Goal: Check status: Check status

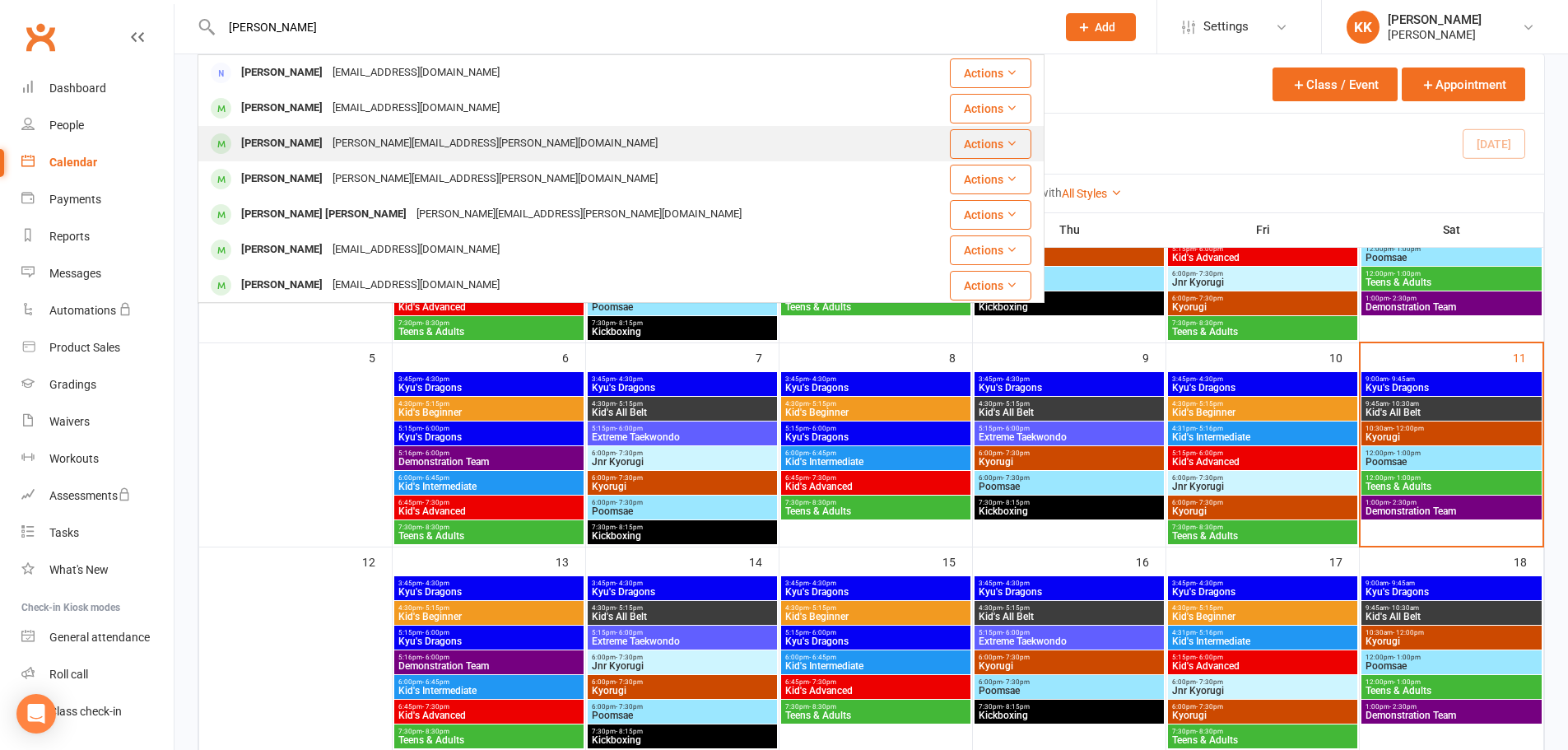
type input "[PERSON_NAME]"
click at [371, 135] on div "[PERSON_NAME][EMAIL_ADDRESS][PERSON_NAME][DOMAIN_NAME]" at bounding box center [494, 143] width 335 height 24
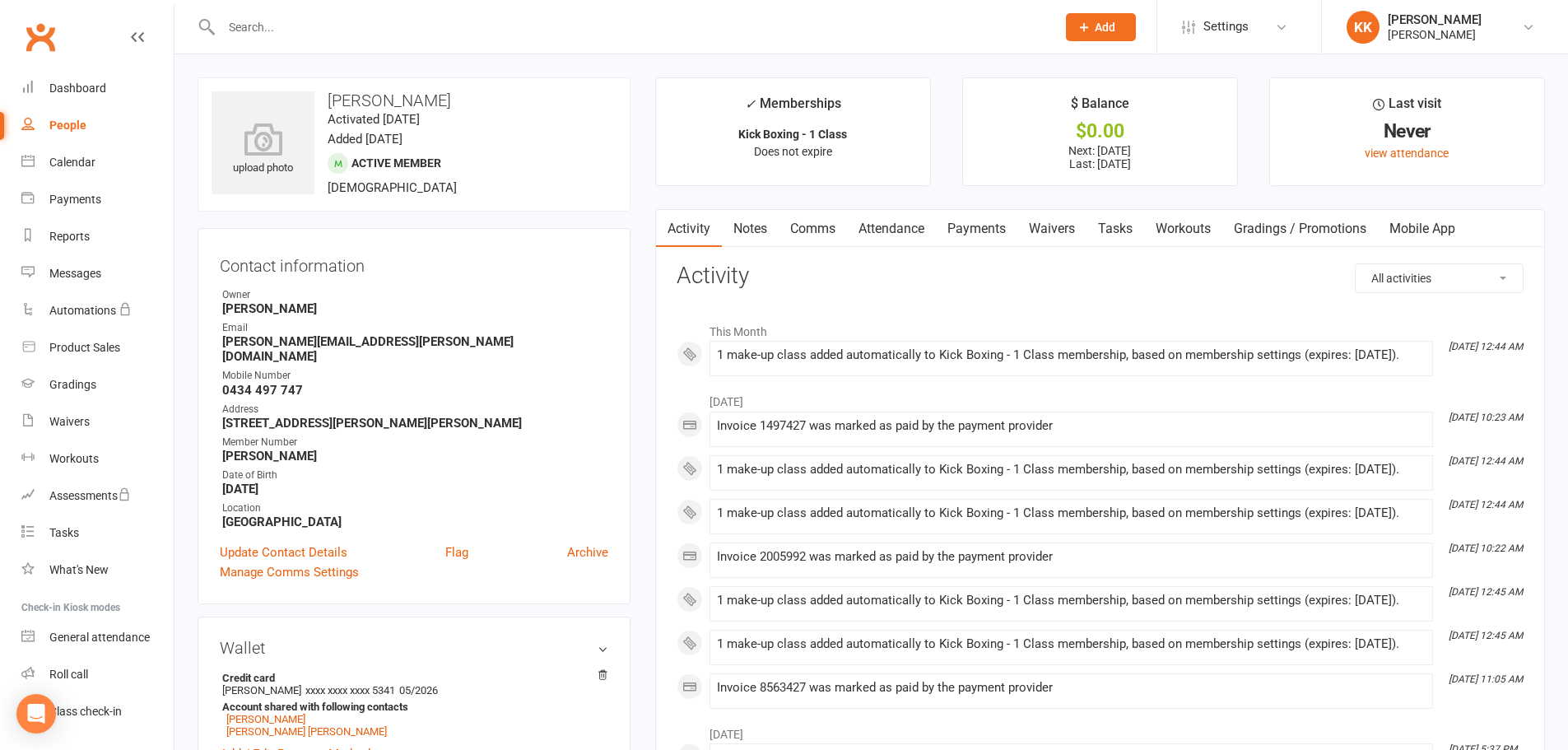
click at [884, 233] on link "Attendance" at bounding box center [891, 228] width 89 height 38
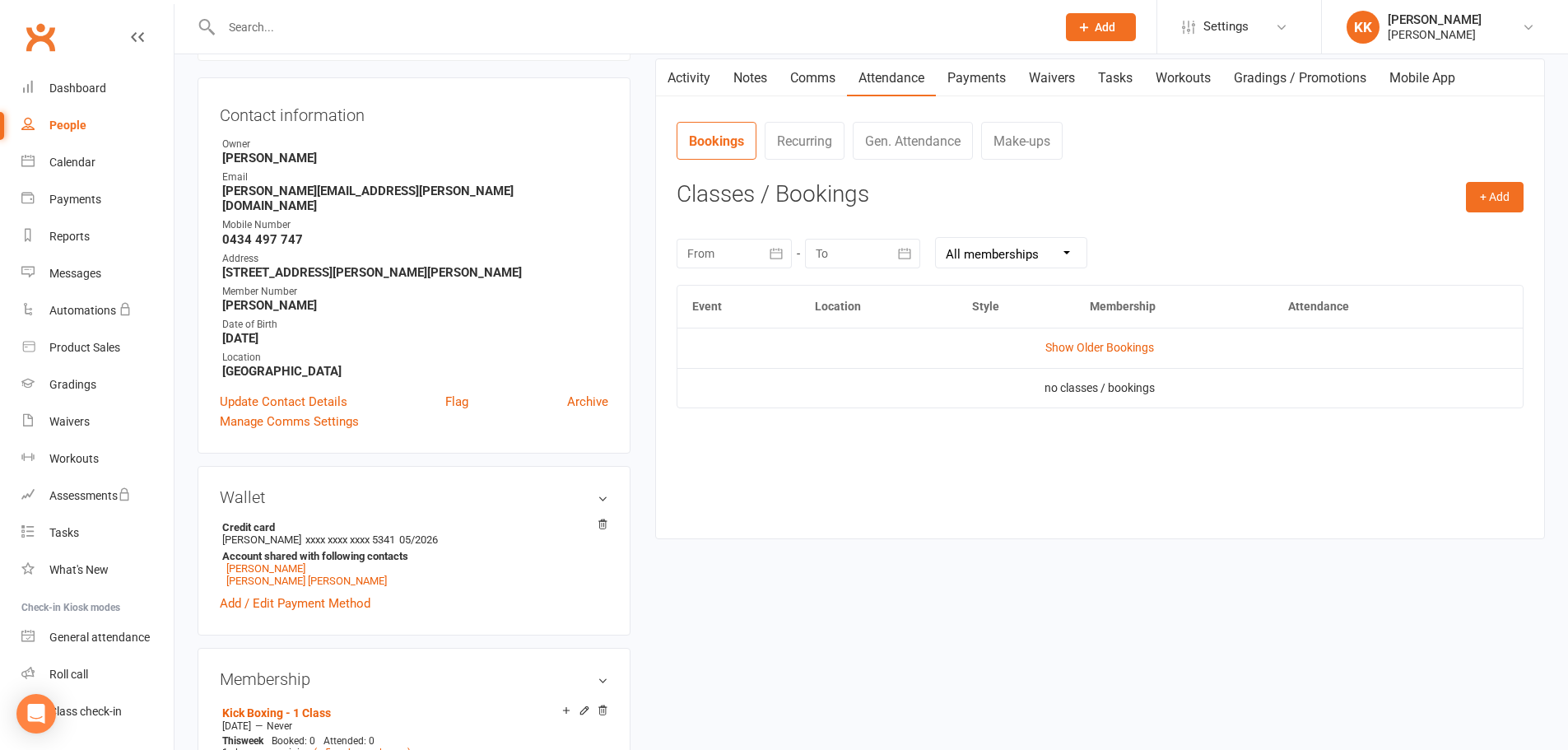
scroll to position [165, 0]
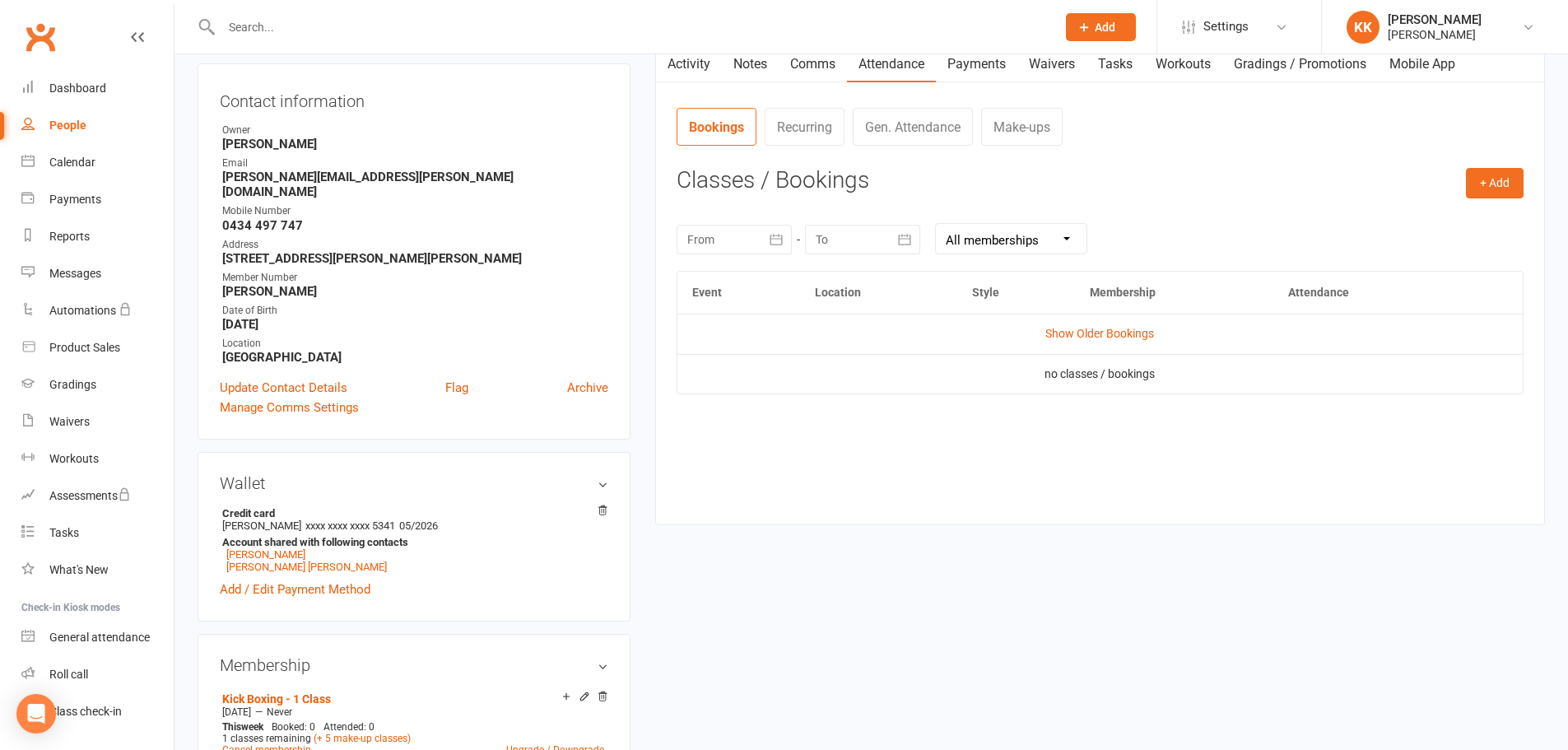
click at [768, 237] on icon "button" at bounding box center [776, 240] width 17 height 17
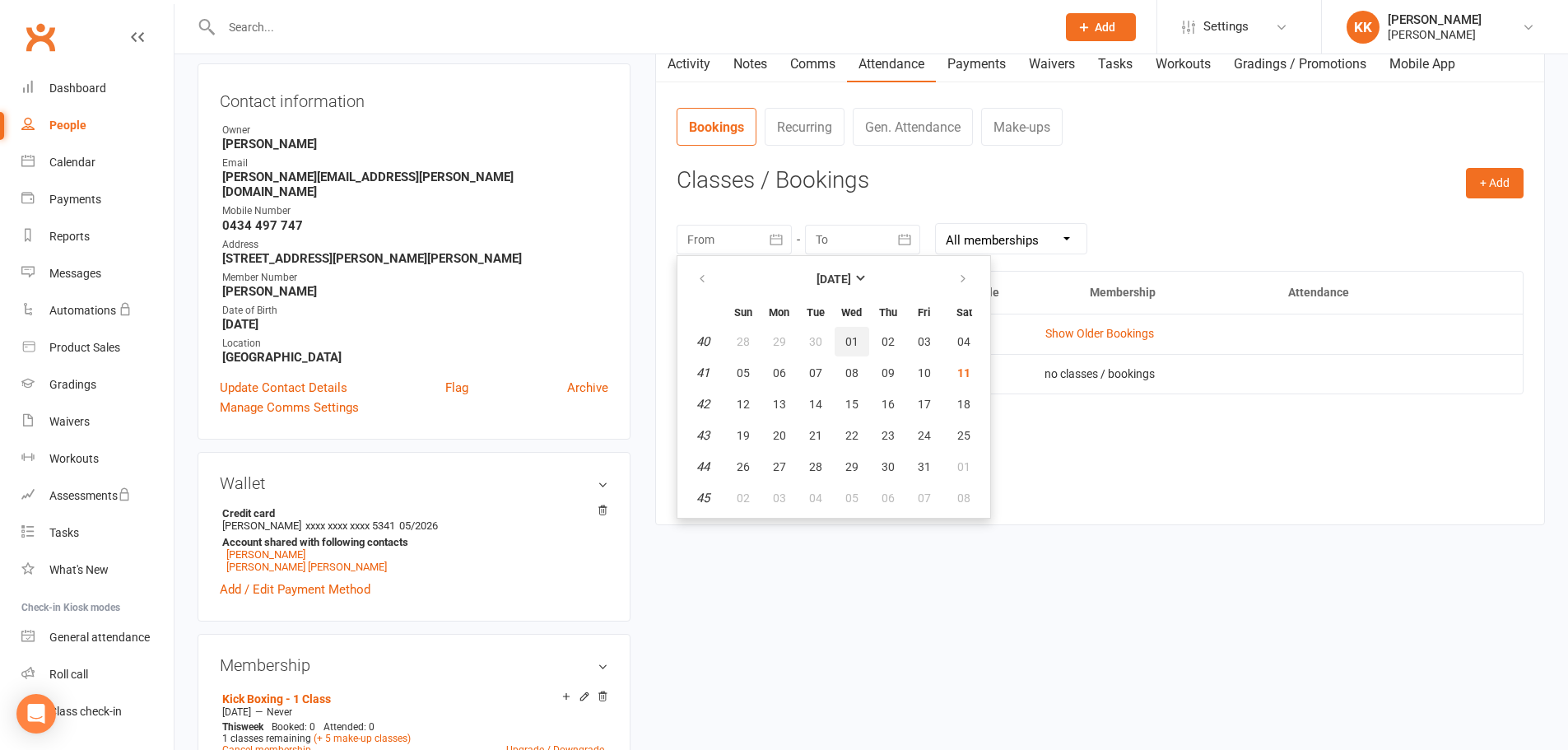
click at [853, 345] on span "01" at bounding box center [852, 341] width 13 height 13
type input "[DATE]"
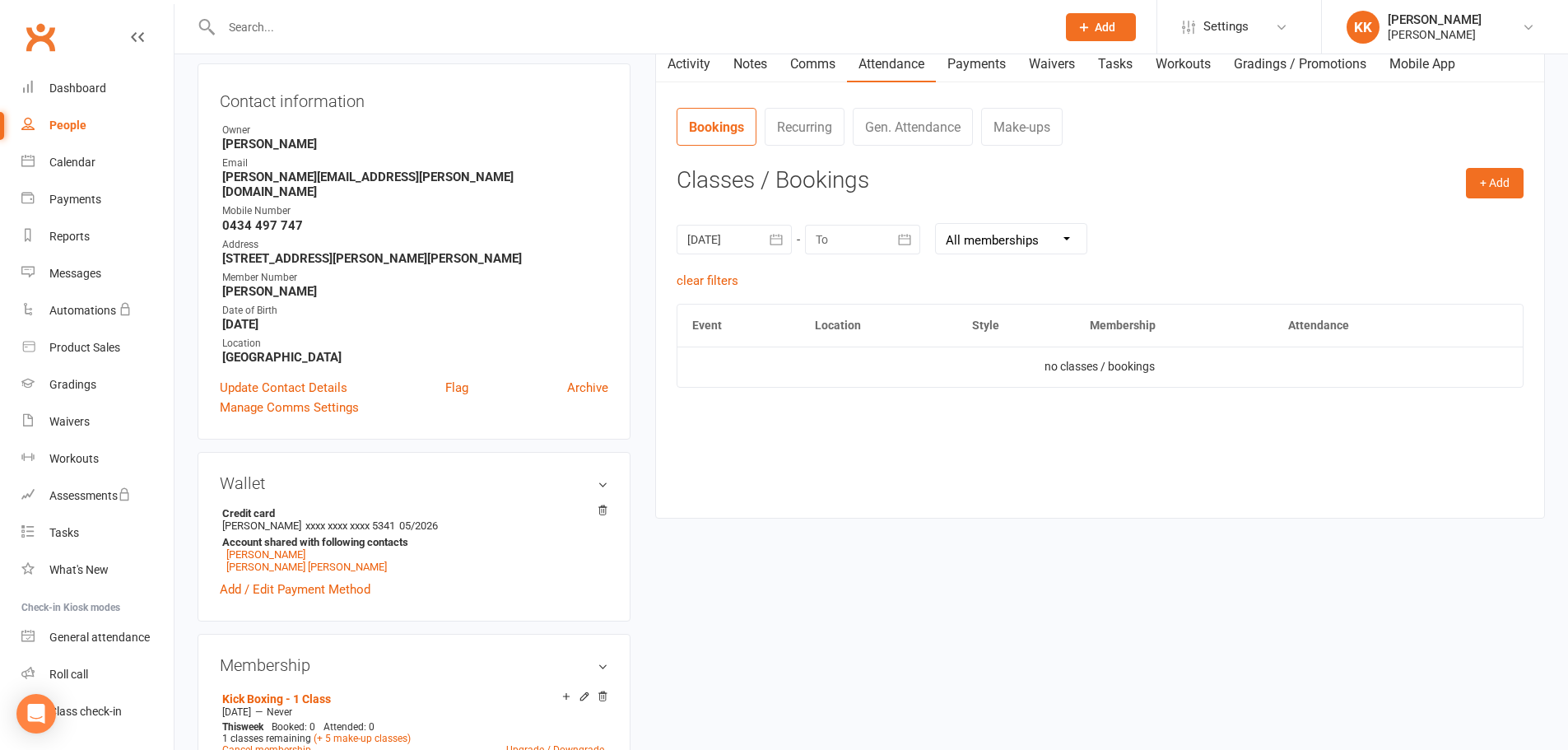
click at [777, 245] on icon "button" at bounding box center [776, 240] width 17 height 17
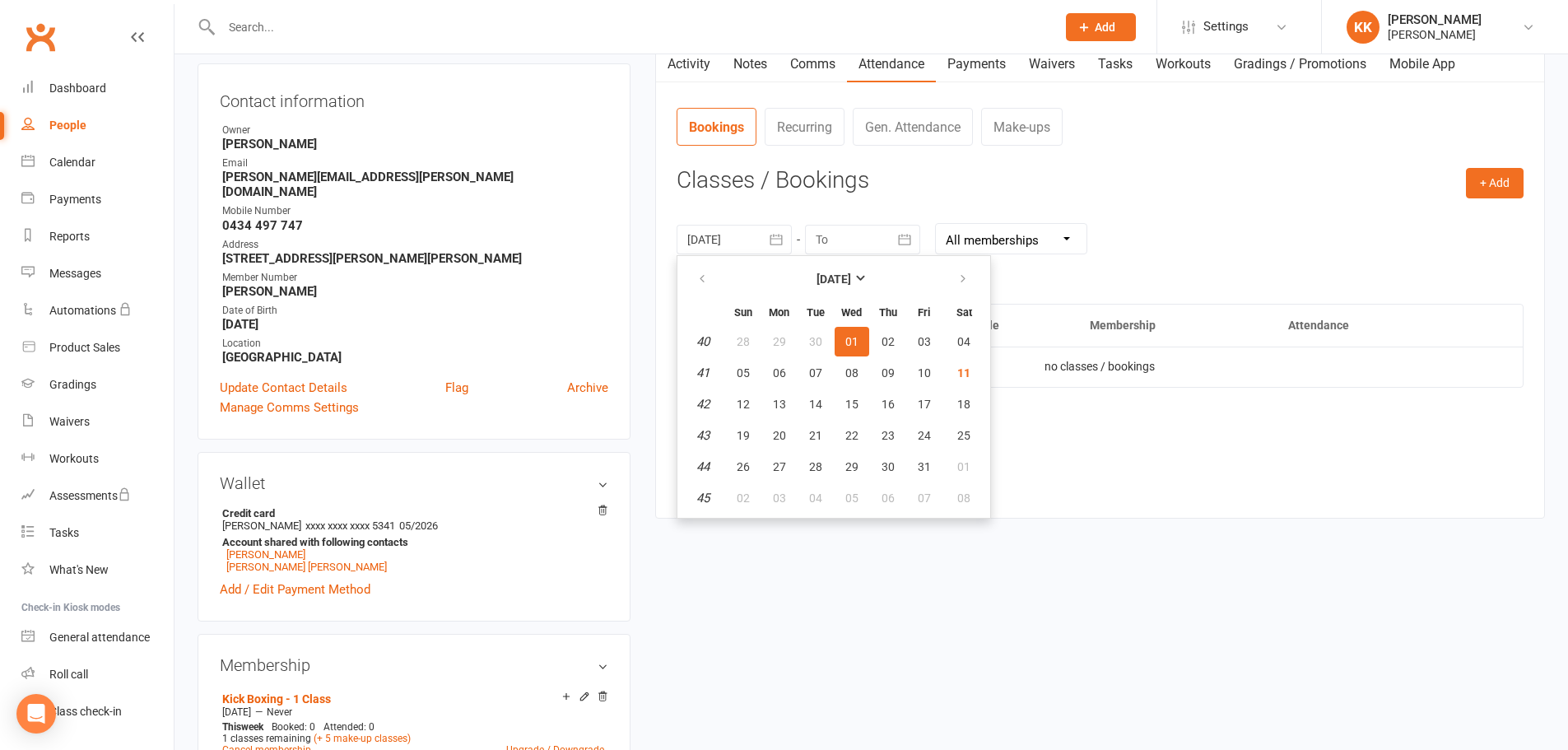
click at [857, 343] on span "01" at bounding box center [852, 341] width 13 height 13
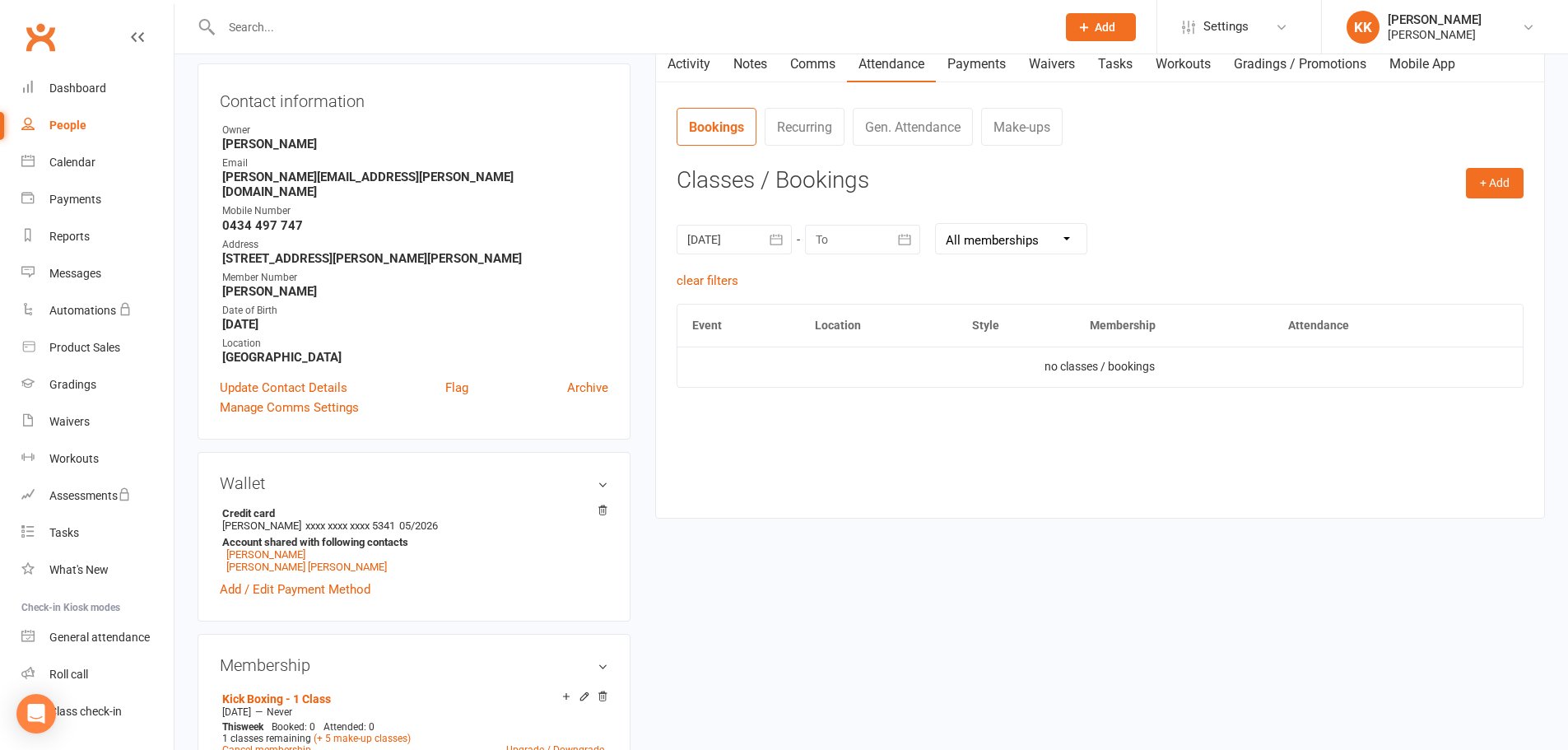
click at [910, 247] on icon "button" at bounding box center [904, 240] width 17 height 17
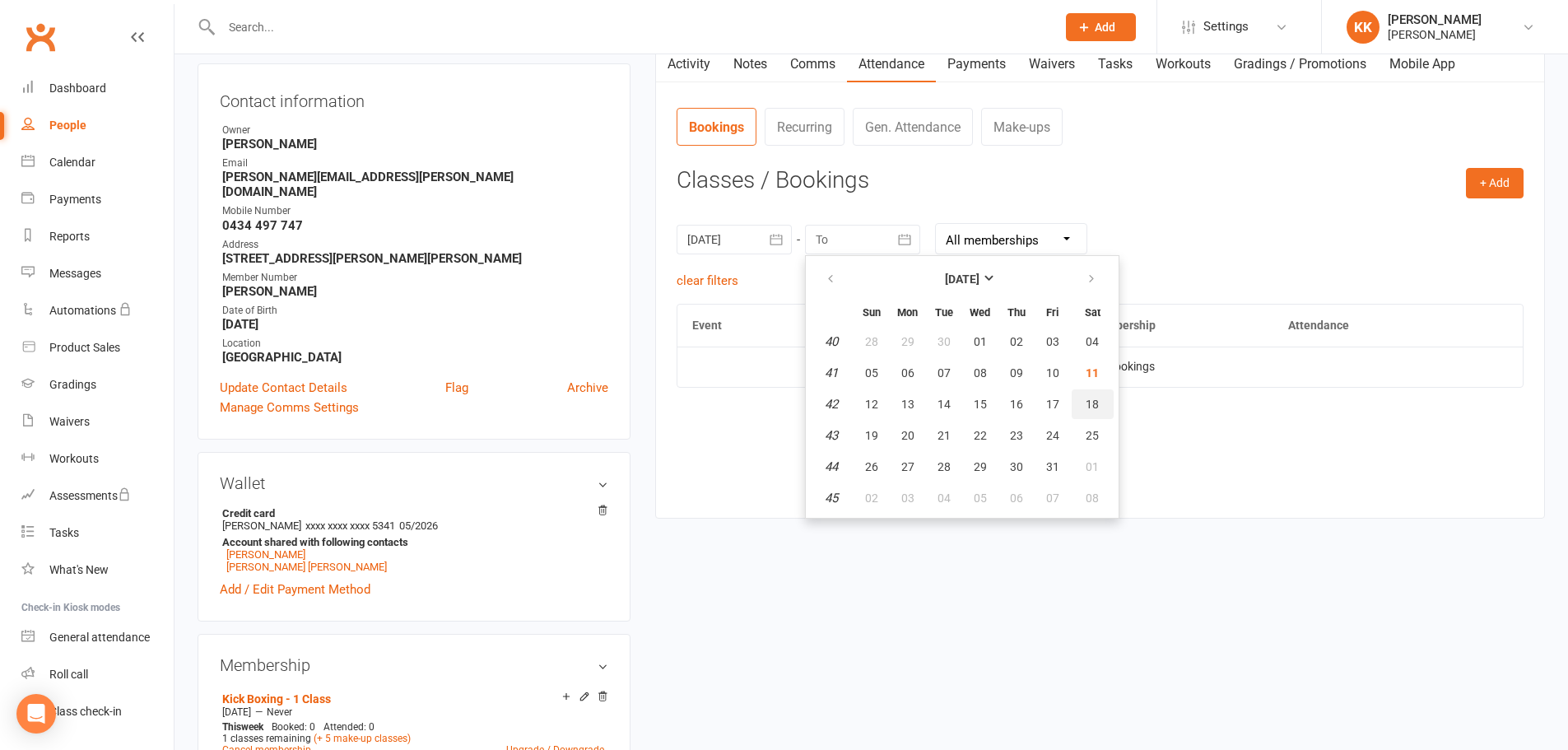
click at [1080, 401] on button "18" at bounding box center [1092, 404] width 42 height 30
type input "[DATE]"
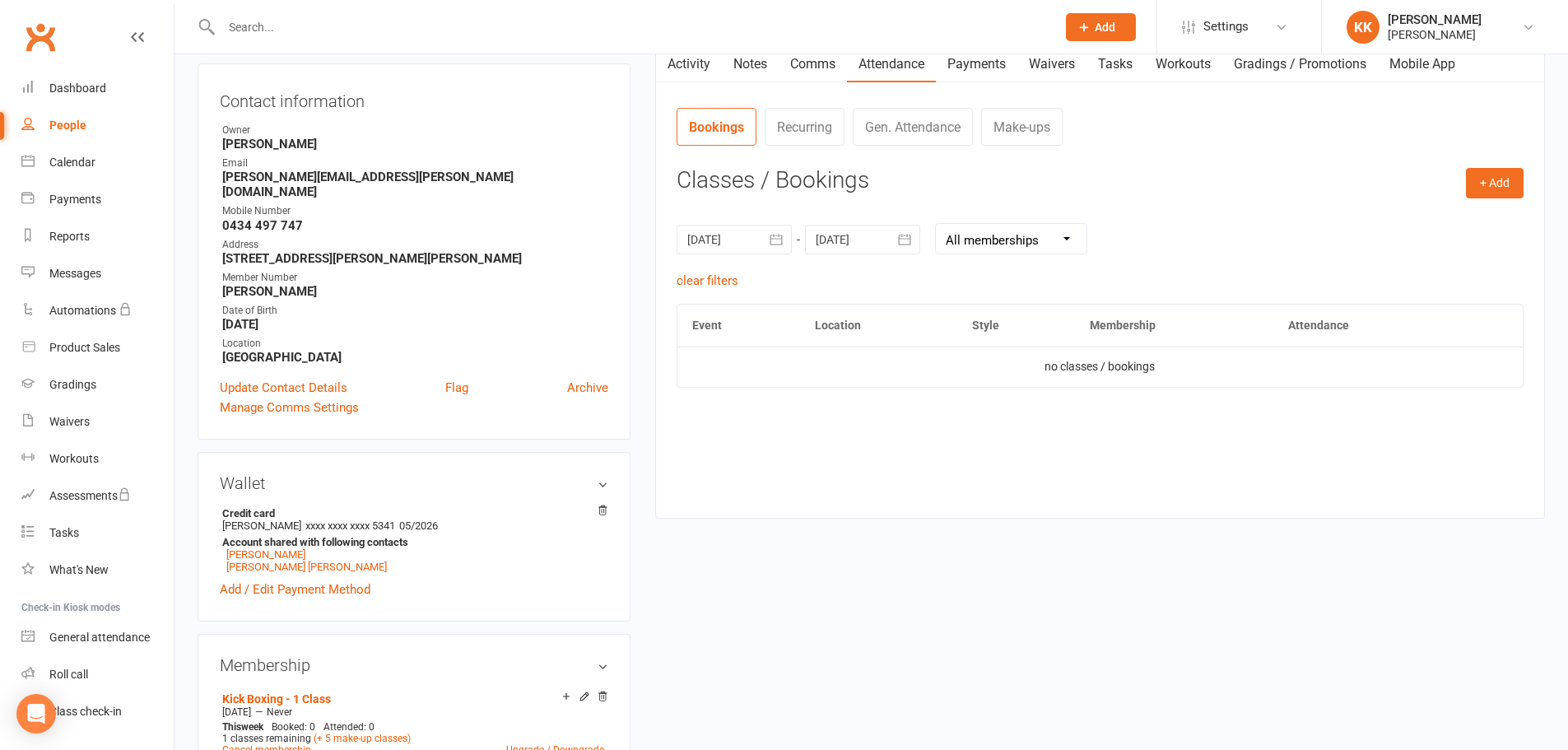
click at [769, 237] on icon "button" at bounding box center [776, 240] width 17 height 17
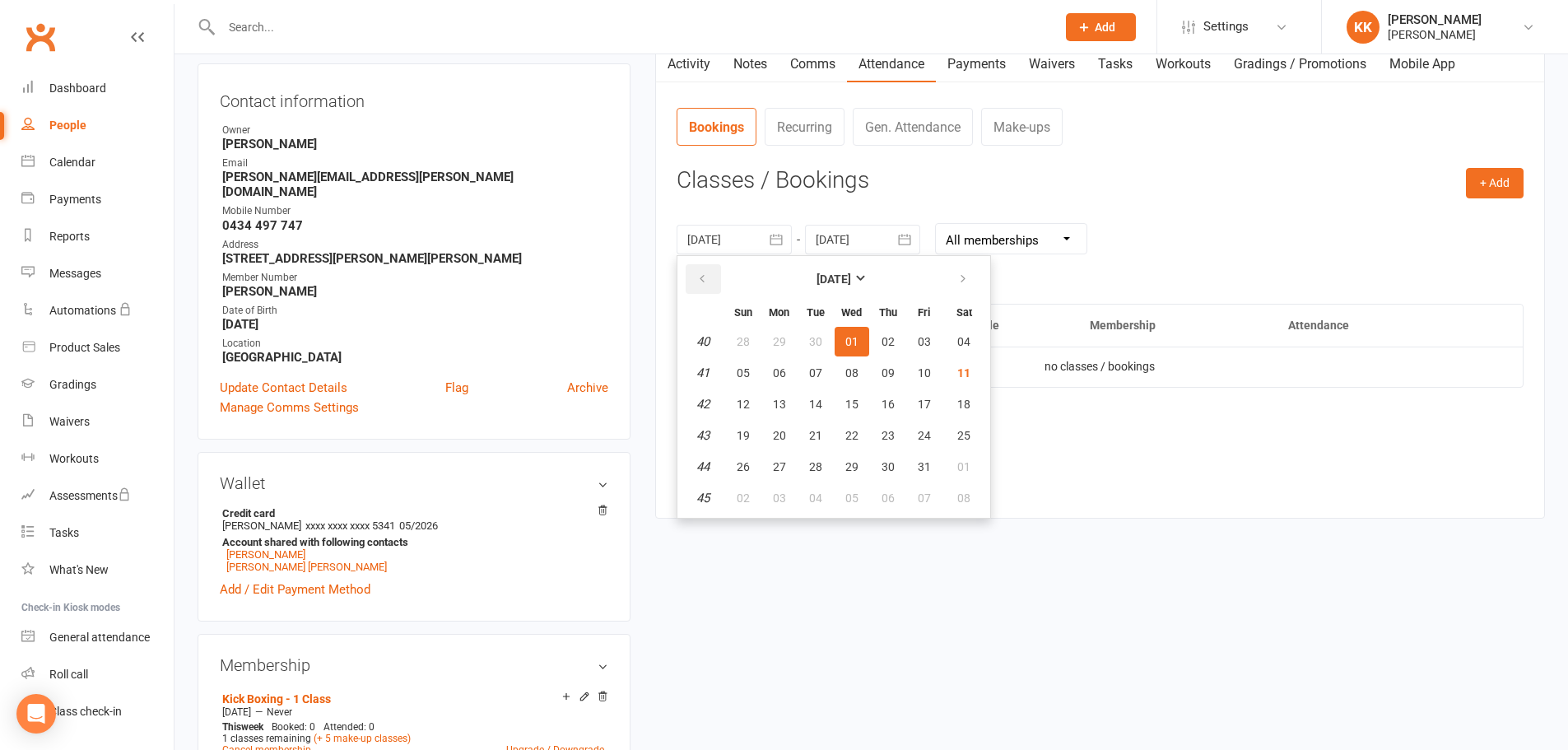
click at [720, 271] on button "button" at bounding box center [703, 279] width 35 height 30
click at [715, 273] on button "button" at bounding box center [703, 279] width 35 height 30
click at [763, 338] on button "30" at bounding box center [779, 341] width 34 height 30
type input "[DATE]"
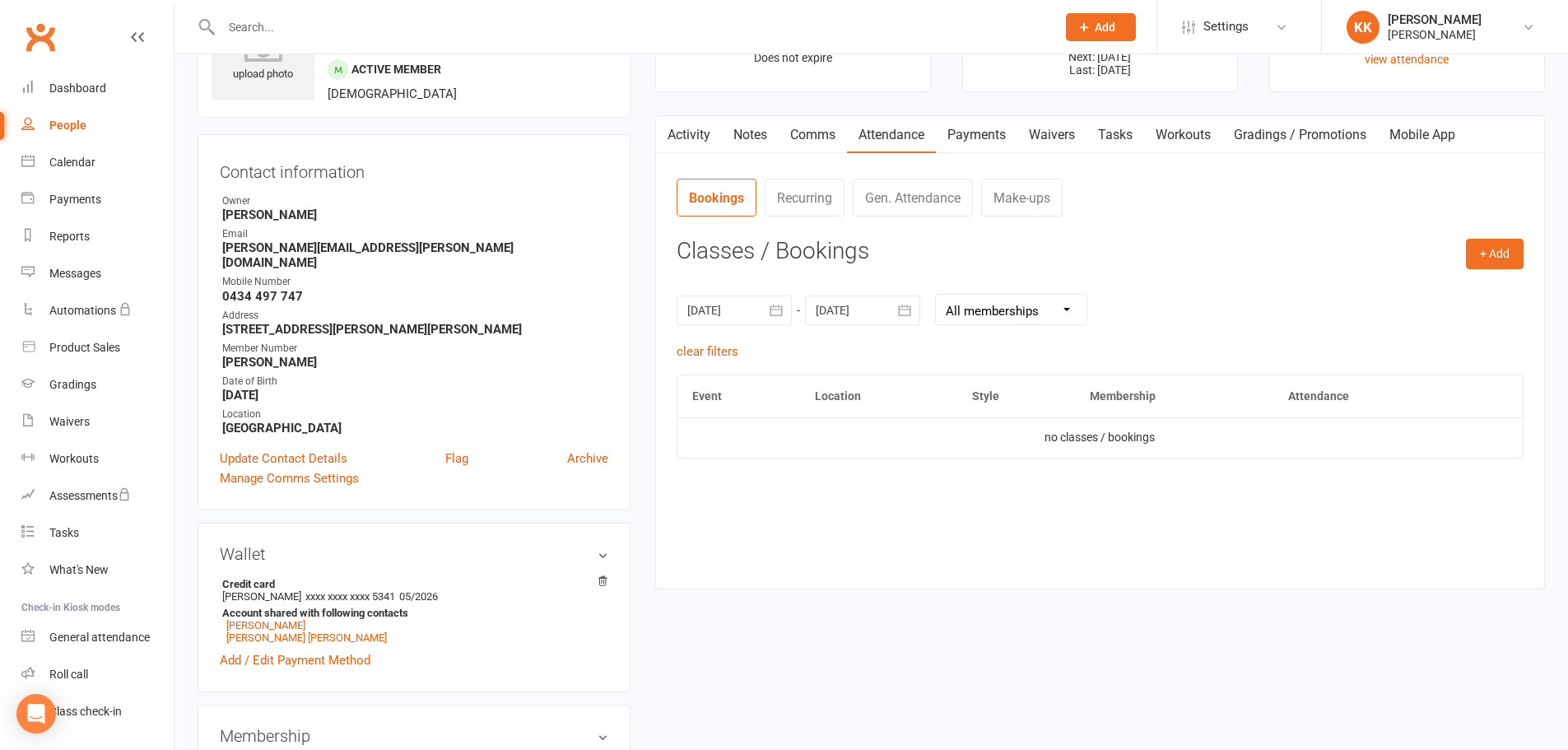
scroll to position [0, 0]
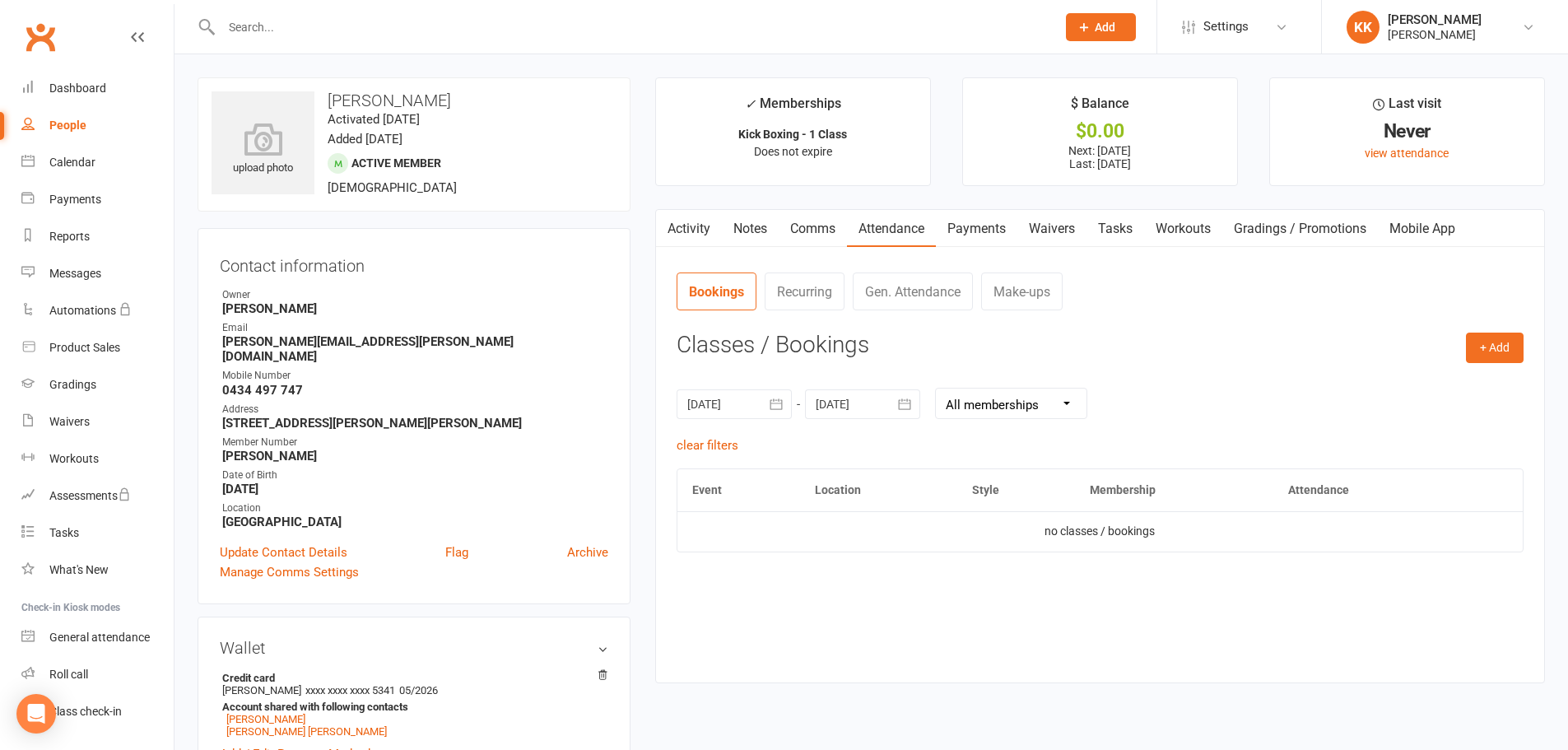
click at [1032, 302] on link "Make-ups" at bounding box center [1021, 291] width 81 height 38
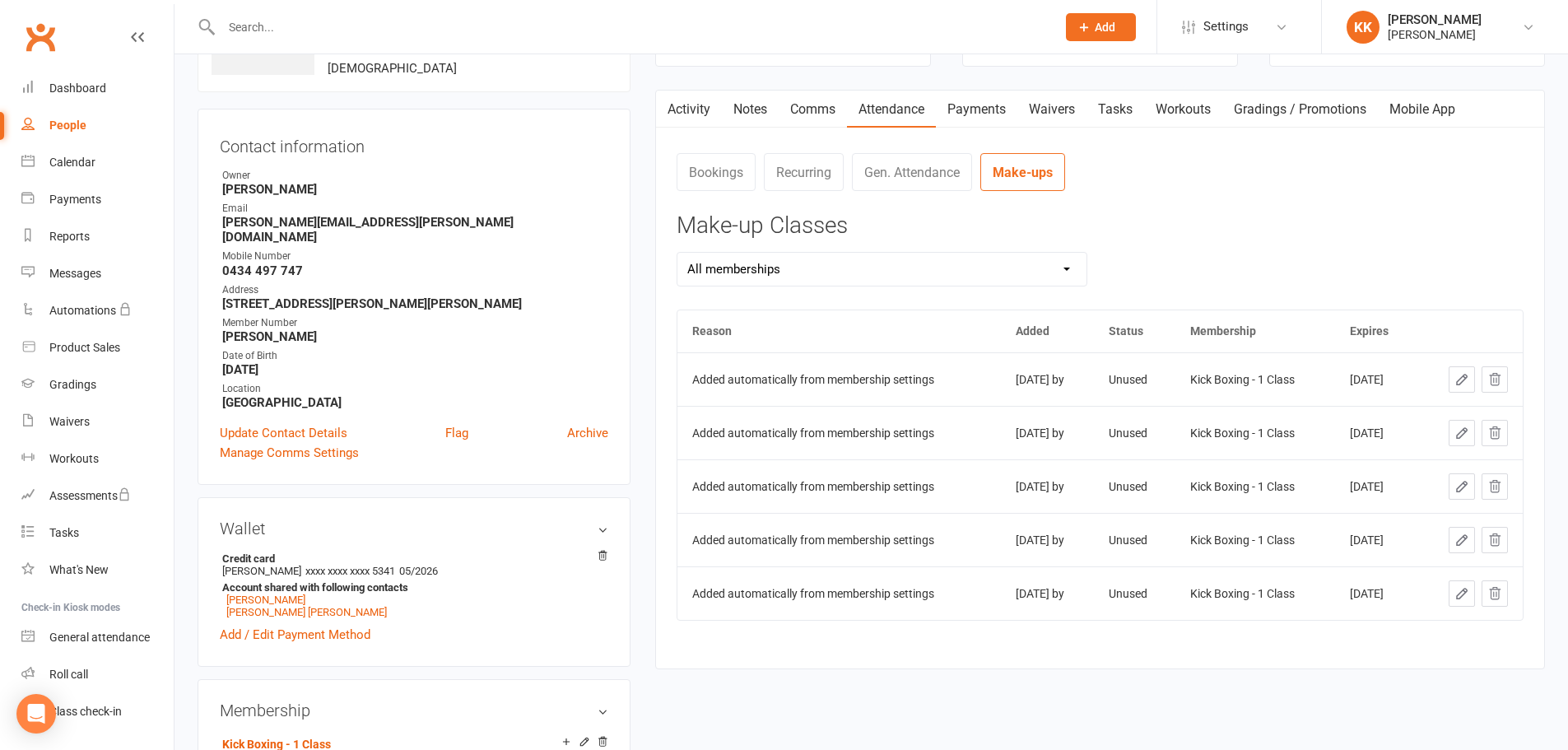
scroll to position [82, 0]
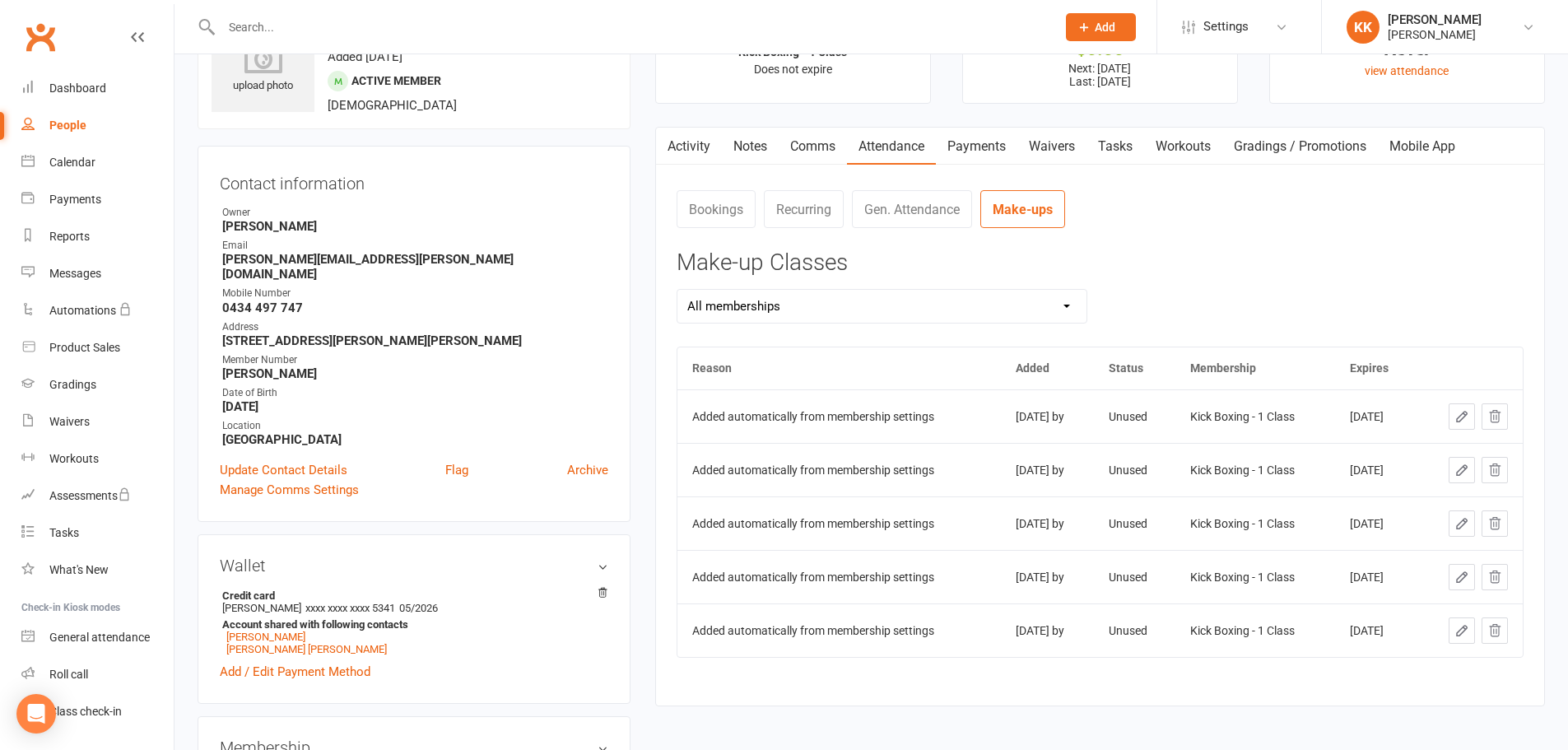
click at [1098, 224] on nav "Bookings Recurring Gen. Attendance Make-ups" at bounding box center [1100, 215] width 847 height 50
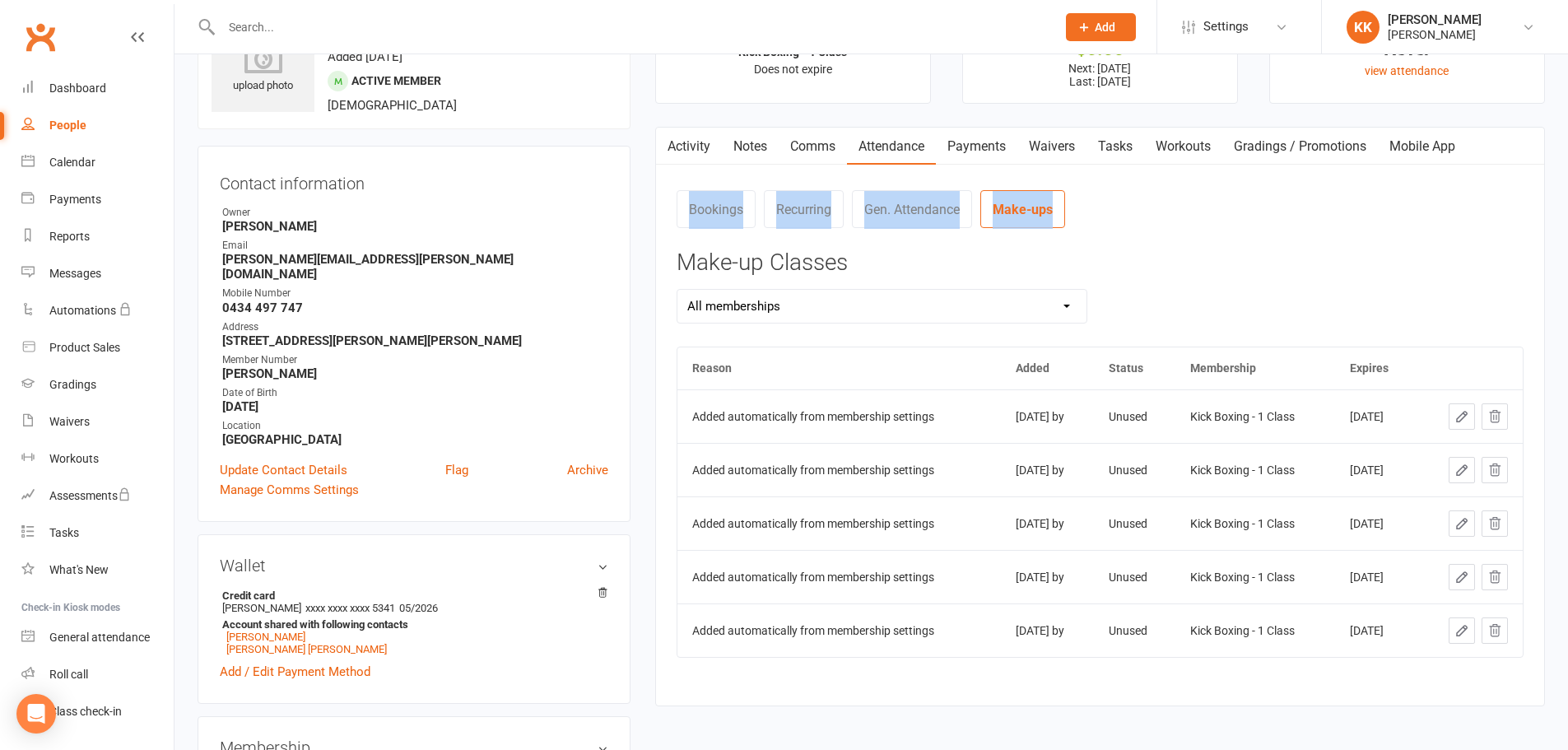
click at [1098, 224] on nav "Bookings Recurring Gen. Attendance Make-ups" at bounding box center [1100, 215] width 847 height 50
click at [1121, 233] on nav "Bookings Recurring Gen. Attendance Make-ups" at bounding box center [1100, 215] width 847 height 50
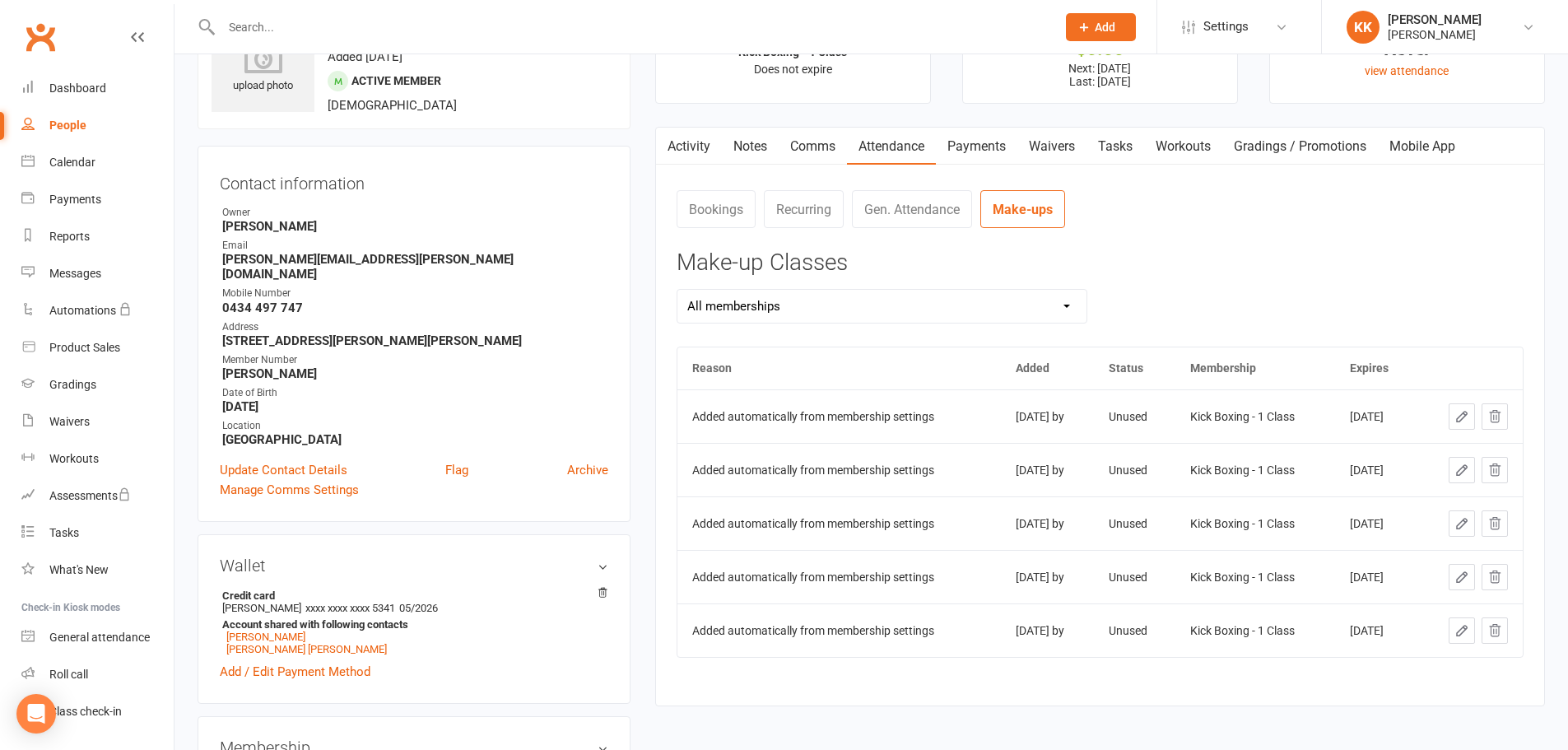
click at [1112, 221] on nav "Bookings Recurring Gen. Attendance Make-ups" at bounding box center [1100, 215] width 847 height 50
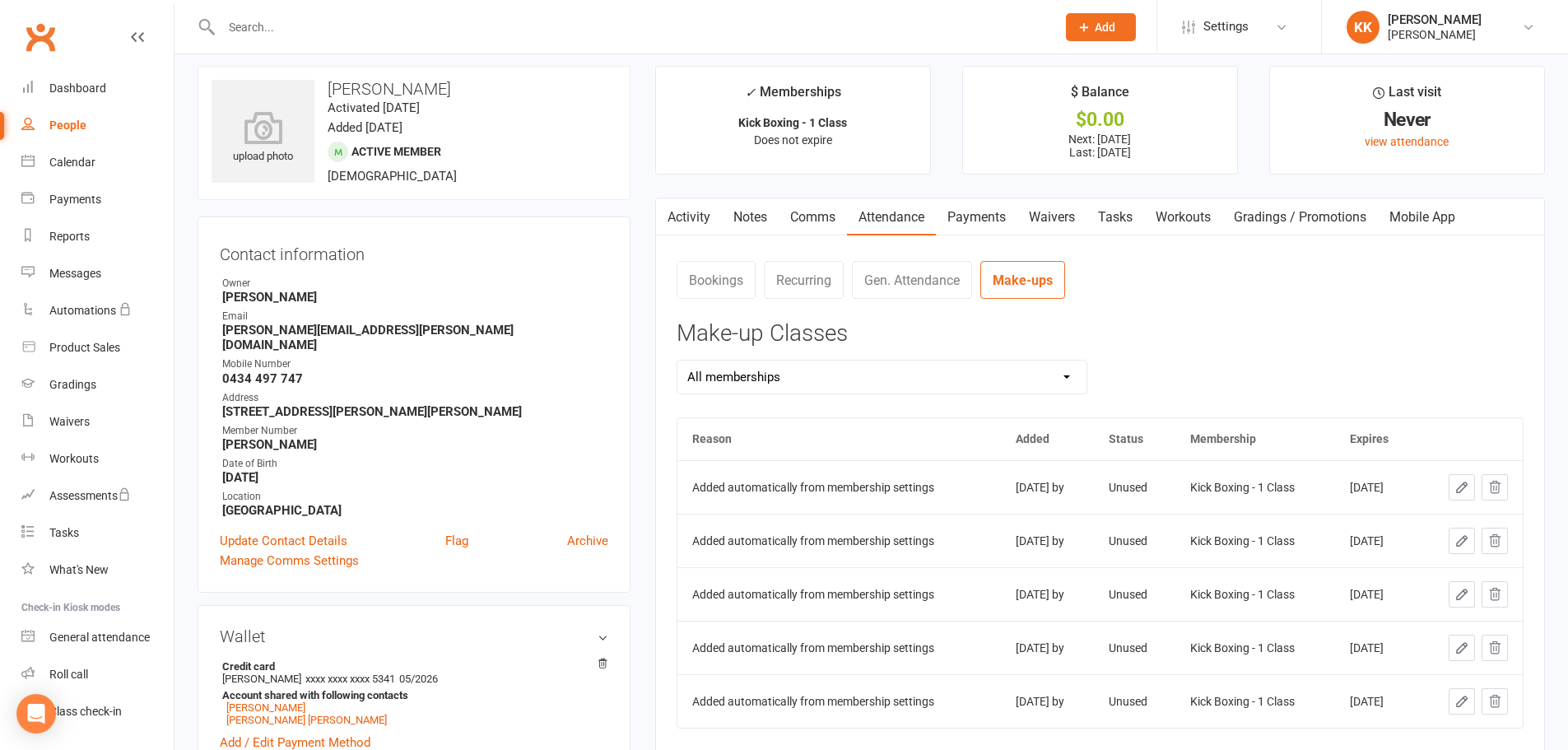
scroll to position [0, 0]
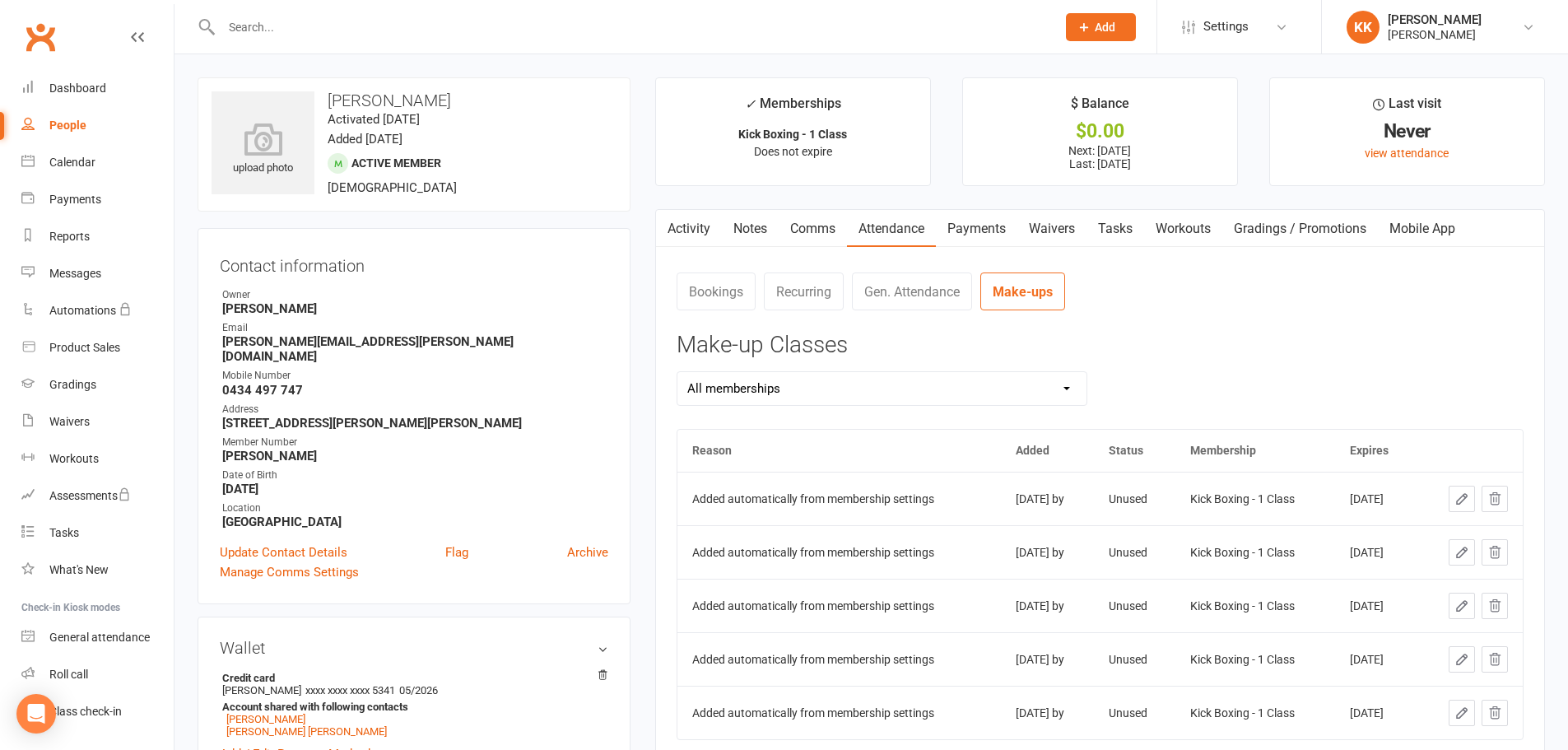
click at [949, 223] on link "Payments" at bounding box center [976, 228] width 81 height 38
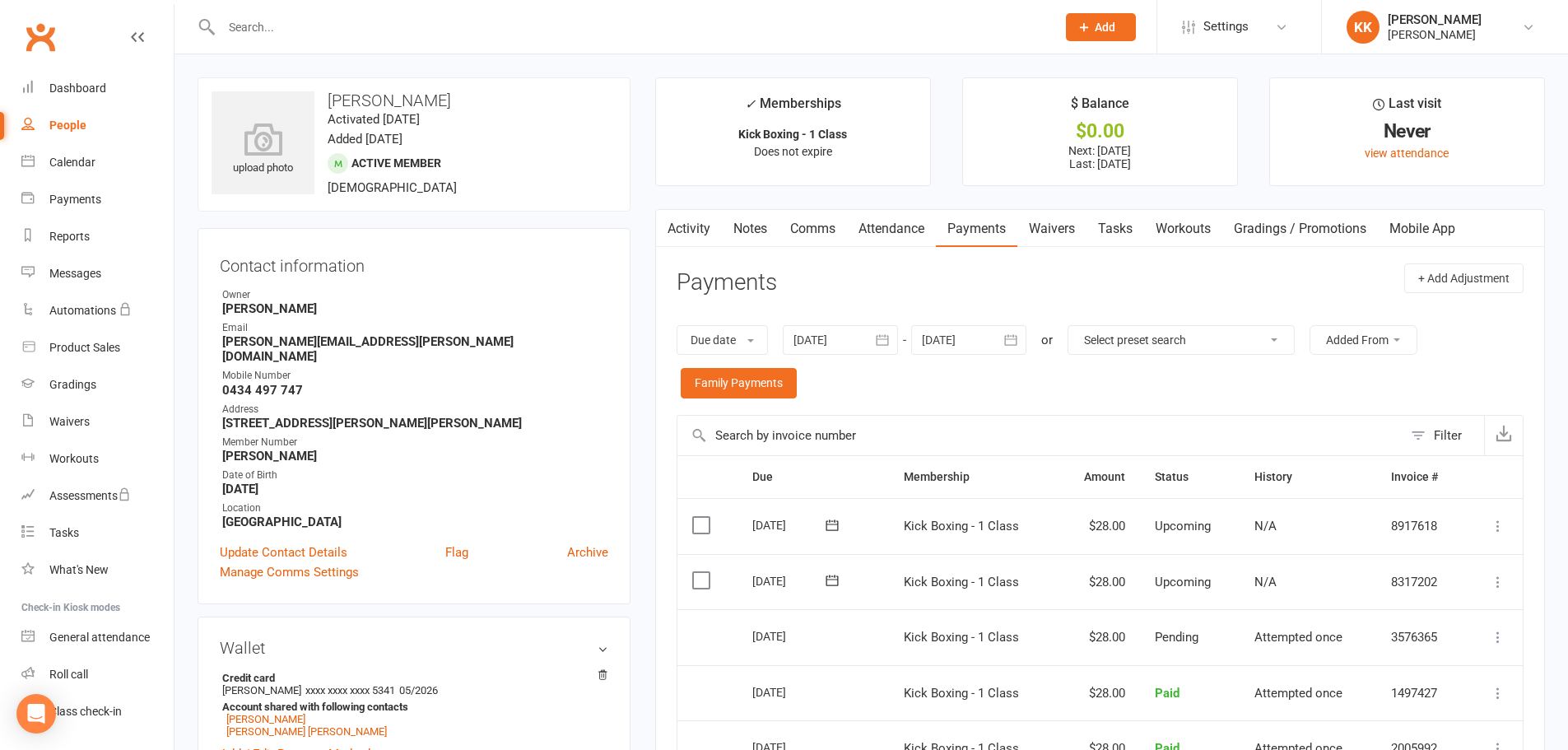
click at [1065, 267] on header "Payments + Add Adjustment" at bounding box center [1100, 286] width 847 height 45
